Goal: Check status: Check status

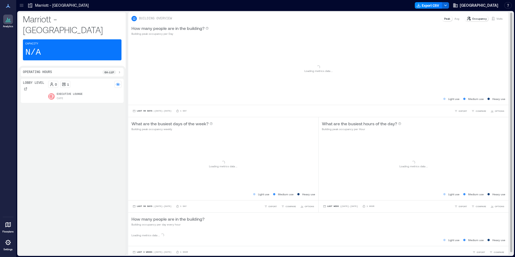
click at [497, 18] on p "Visits" at bounding box center [500, 18] width 6 height 4
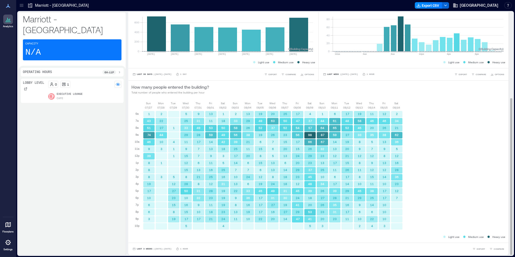
scroll to position [1, 0]
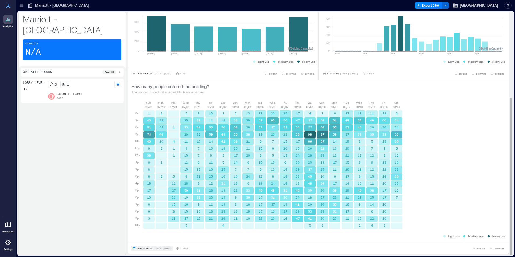
click at [146, 249] on span "Last 3 Weeks" at bounding box center [145, 249] width 16 height 0
click at [149, 237] on button "Custom" at bounding box center [143, 238] width 14 height 6
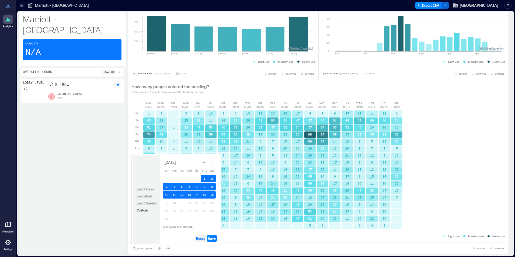
click at [201, 238] on span "Reset" at bounding box center [200, 238] width 9 height 4
click at [213, 202] on button "23" at bounding box center [212, 203] width 8 height 8
click at [203, 202] on button "22" at bounding box center [205, 203] width 8 height 8
click at [213, 239] on span "Save" at bounding box center [212, 238] width 8 height 4
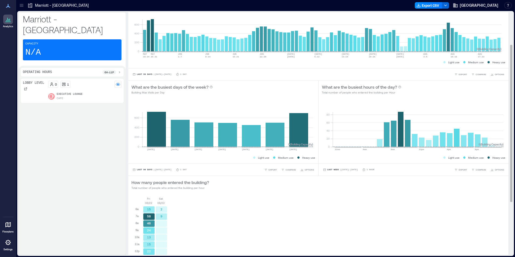
scroll to position [0, 0]
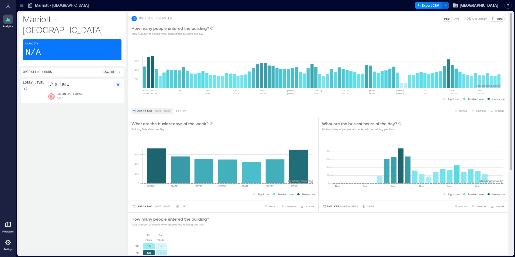
click at [144, 111] on span "Last 90 Days" at bounding box center [145, 111] width 16 height 0
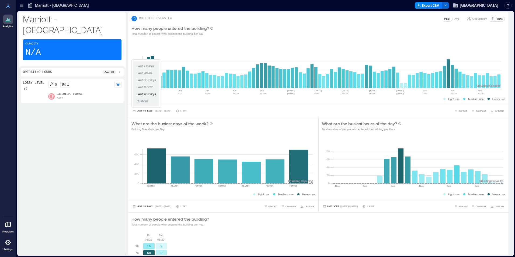
click at [143, 101] on span "Custom" at bounding box center [143, 101] width 12 height 4
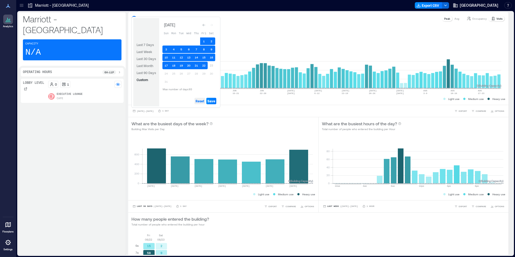
click at [198, 102] on span "Reset" at bounding box center [200, 101] width 9 height 4
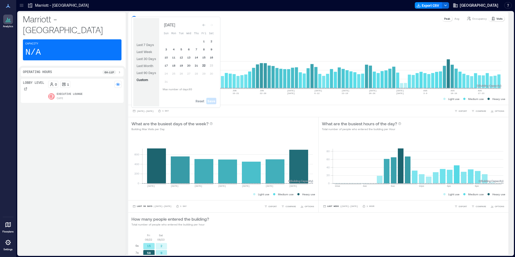
click at [203, 64] on button "22" at bounding box center [204, 66] width 8 height 8
click at [198, 64] on button "21" at bounding box center [197, 66] width 8 height 8
click at [214, 101] on span "Save" at bounding box center [212, 101] width 8 height 4
